Goal: Navigation & Orientation: Go to known website

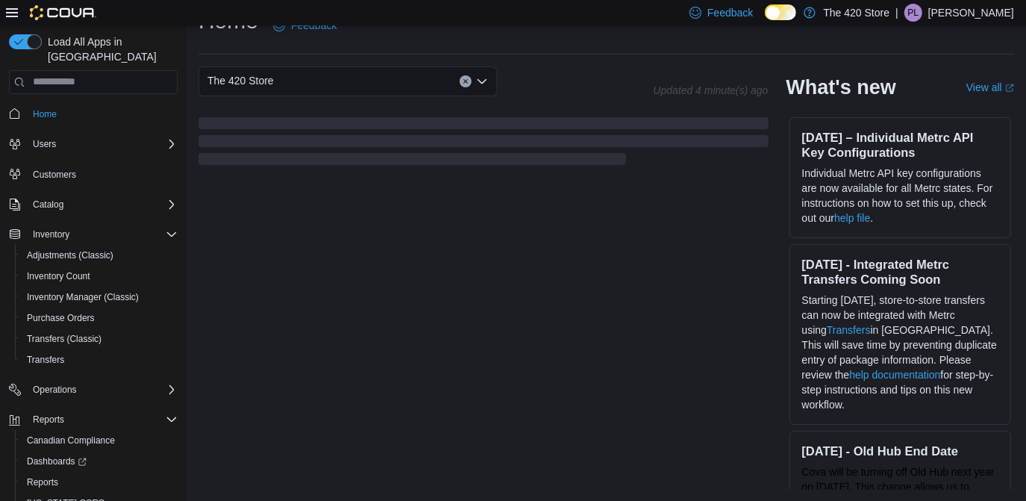
scroll to position [421, 0]
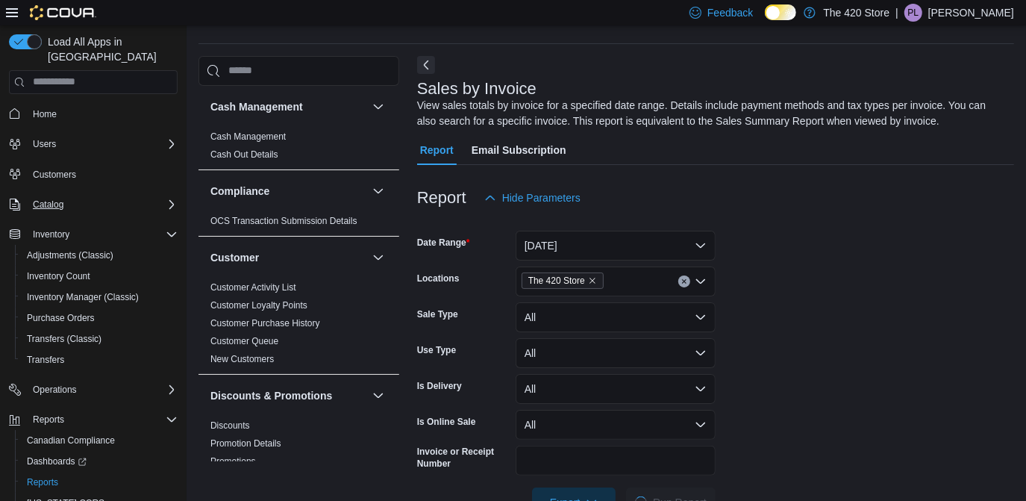
scroll to position [49, 0]
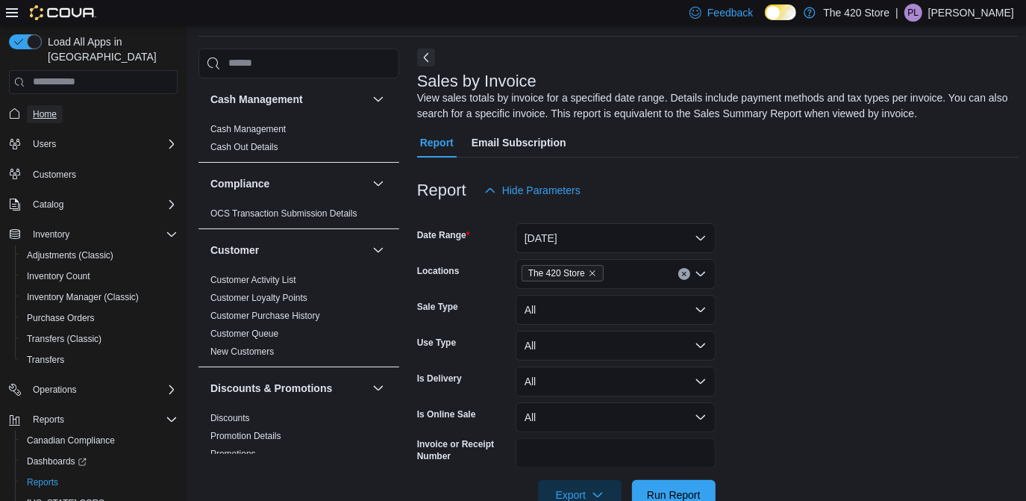
click at [43, 107] on span "Home" at bounding box center [45, 114] width 24 height 18
